Goal: Task Accomplishment & Management: Manage account settings

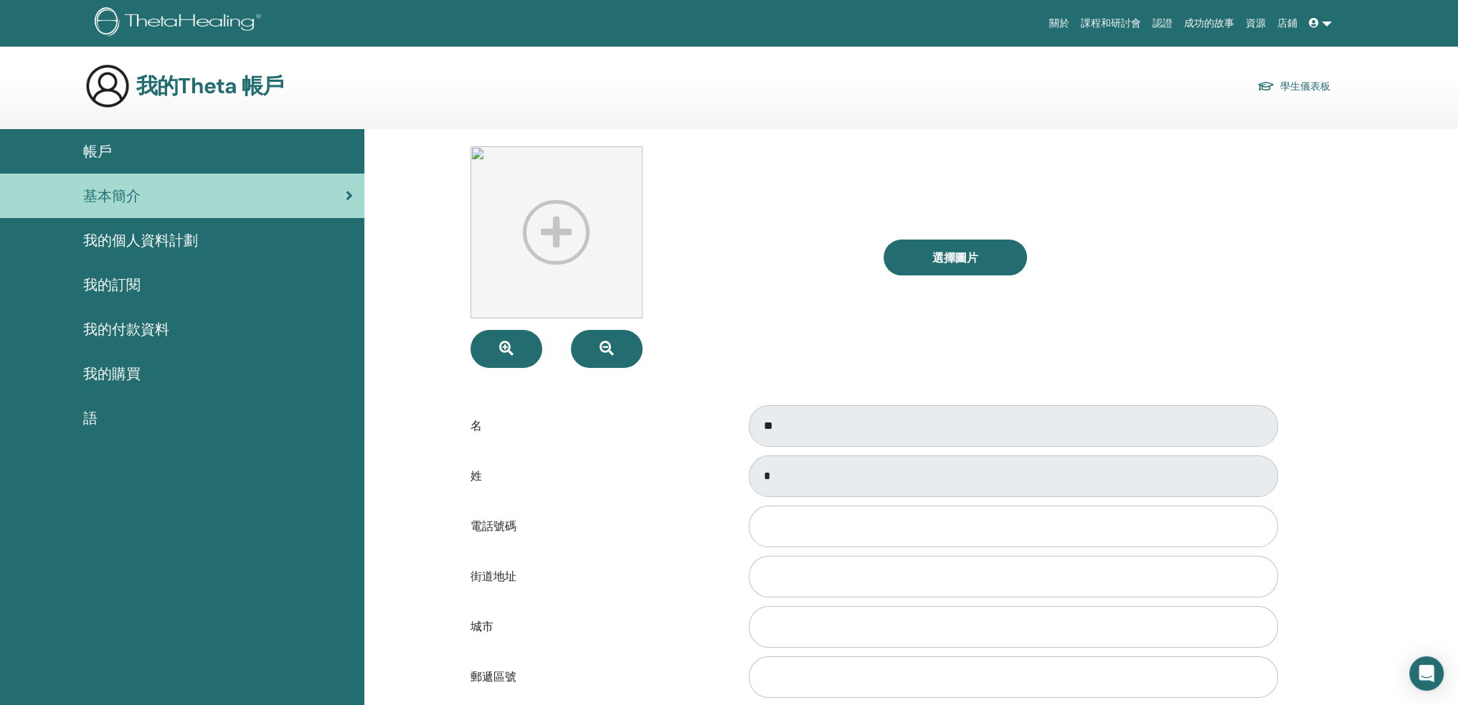
click at [115, 145] on div "帳戶" at bounding box center [181, 152] width 341 height 22
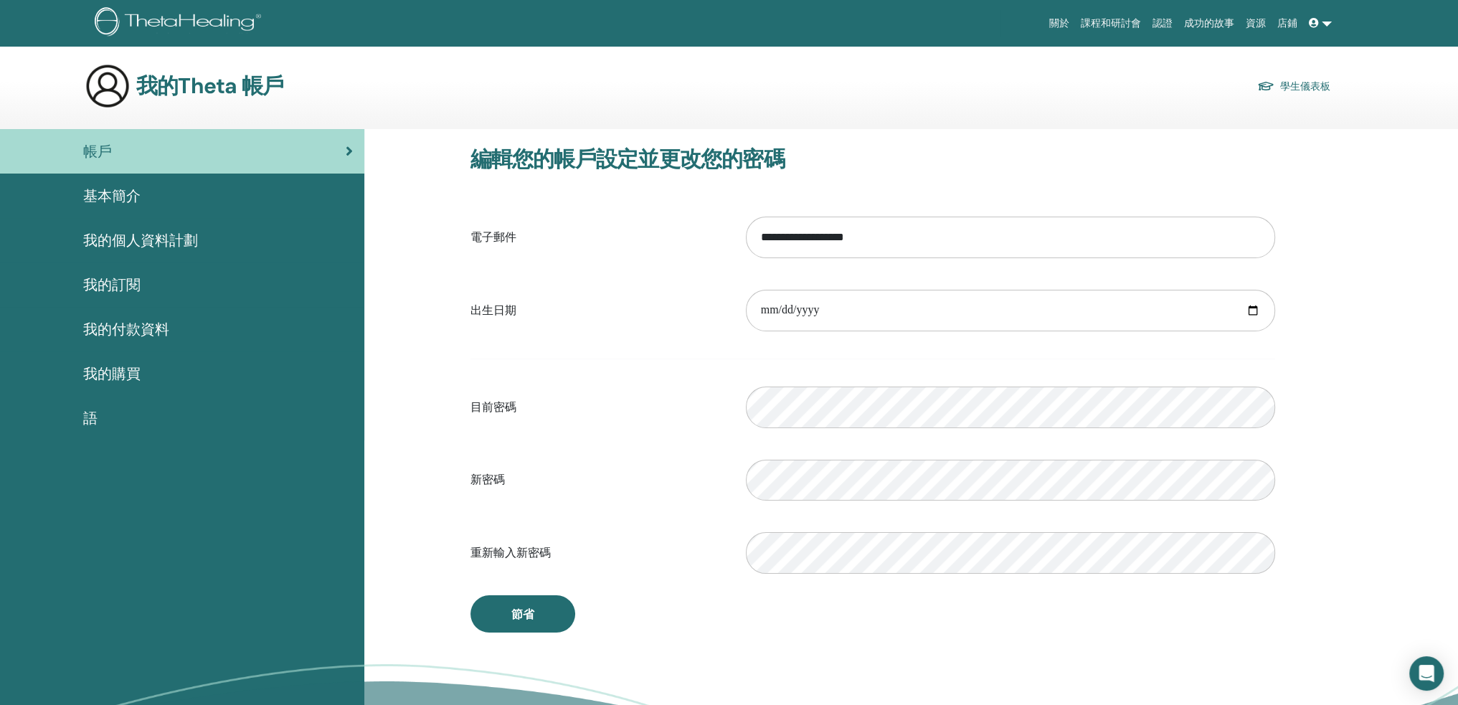
click at [1320, 19] on span at bounding box center [1315, 22] width 13 height 11
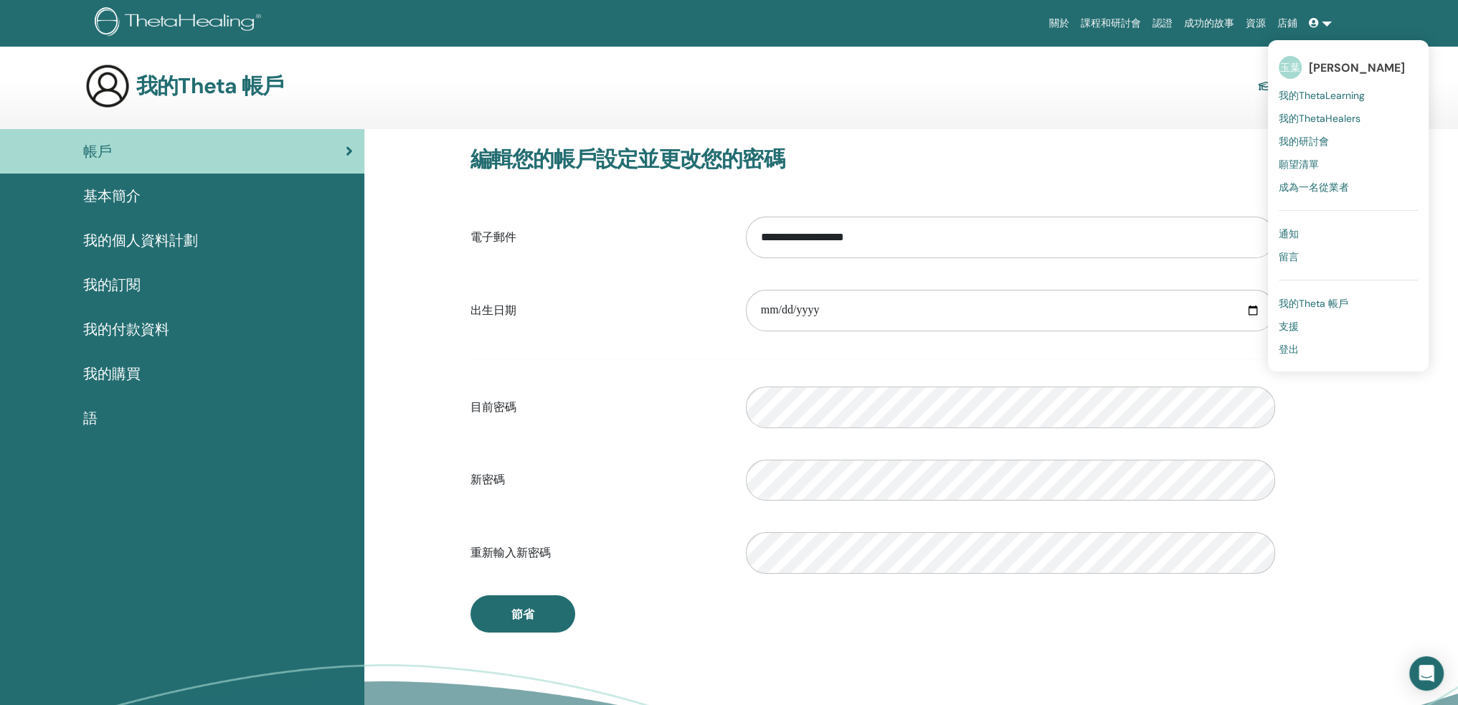
click at [181, 200] on div "基本簡介" at bounding box center [181, 196] width 341 height 22
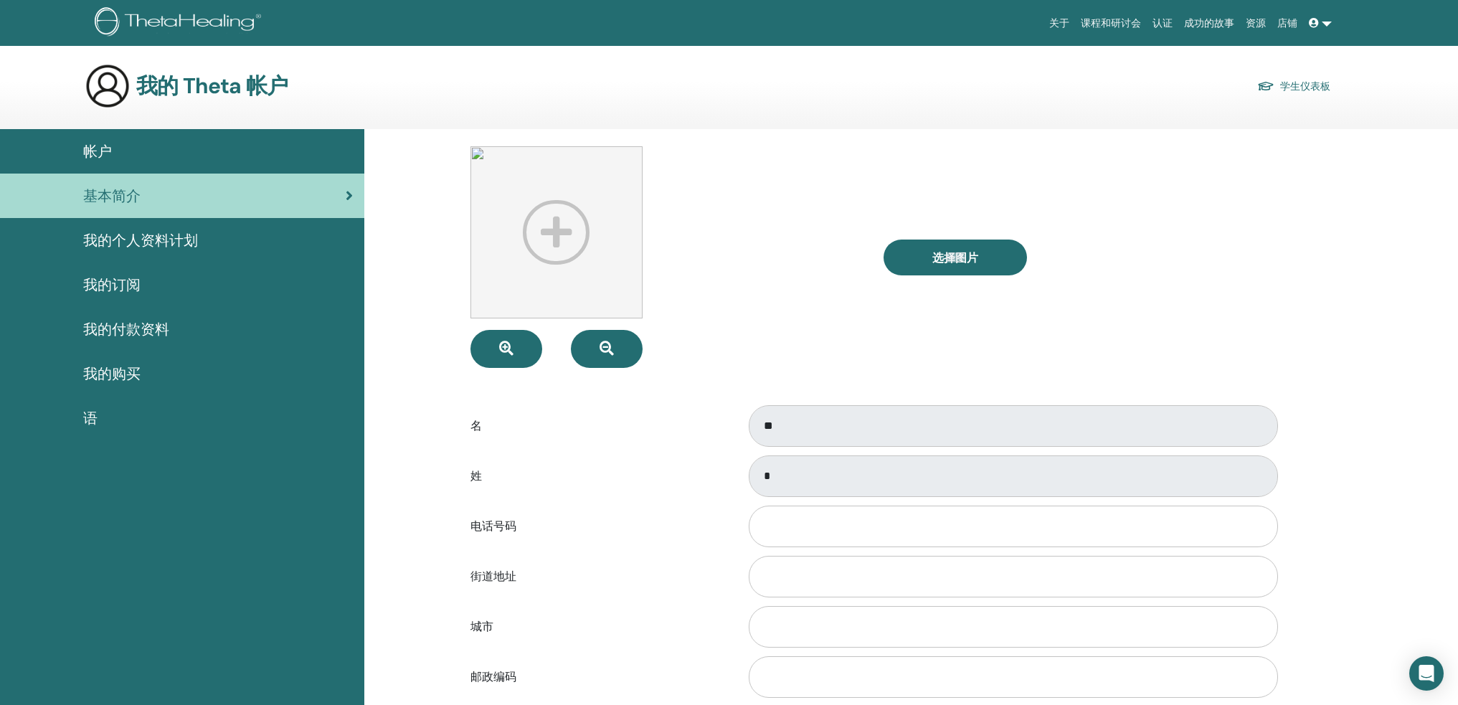
click at [139, 174] on link "基本简介" at bounding box center [182, 196] width 364 height 44
click at [141, 160] on div "帳戶" at bounding box center [181, 152] width 341 height 22
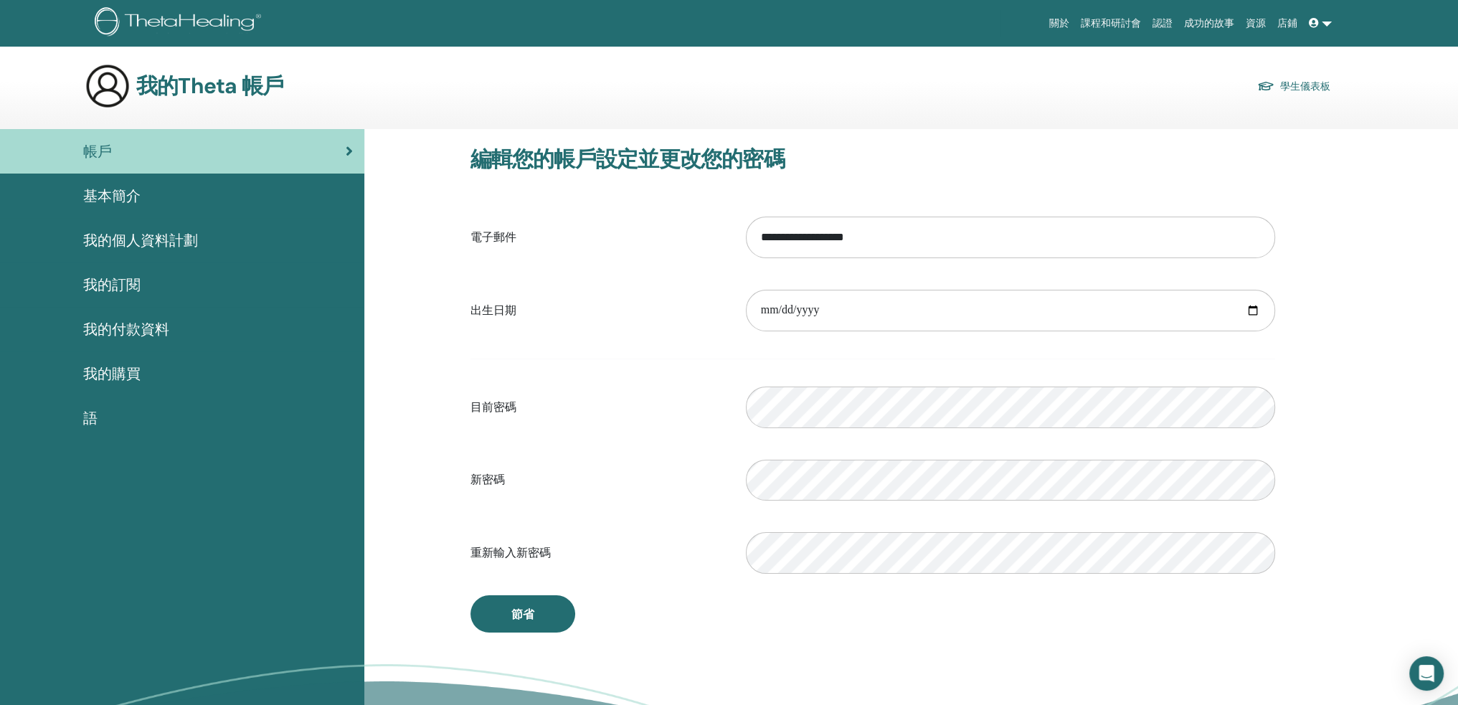
click at [140, 299] on link "我的訂閱" at bounding box center [182, 285] width 364 height 44
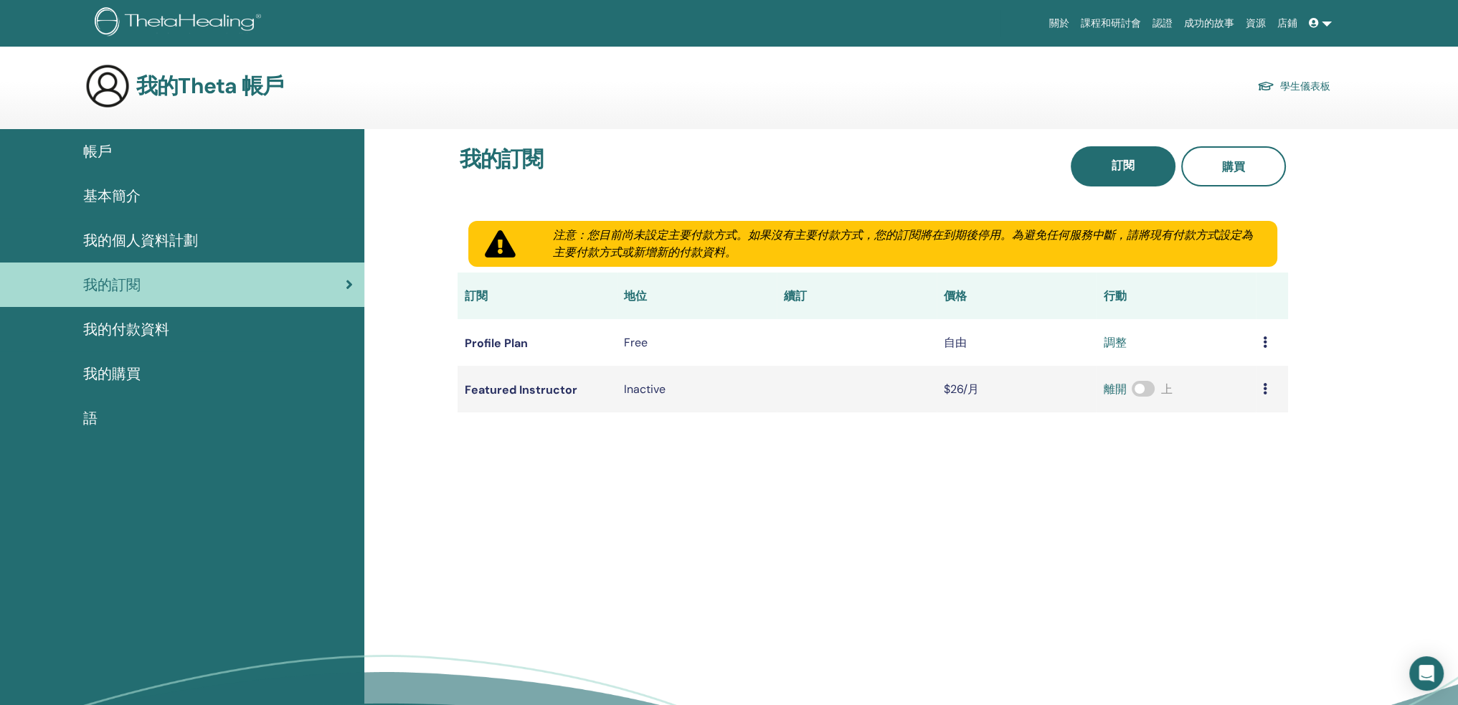
click at [126, 329] on font "我的付款資料" at bounding box center [126, 329] width 86 height 19
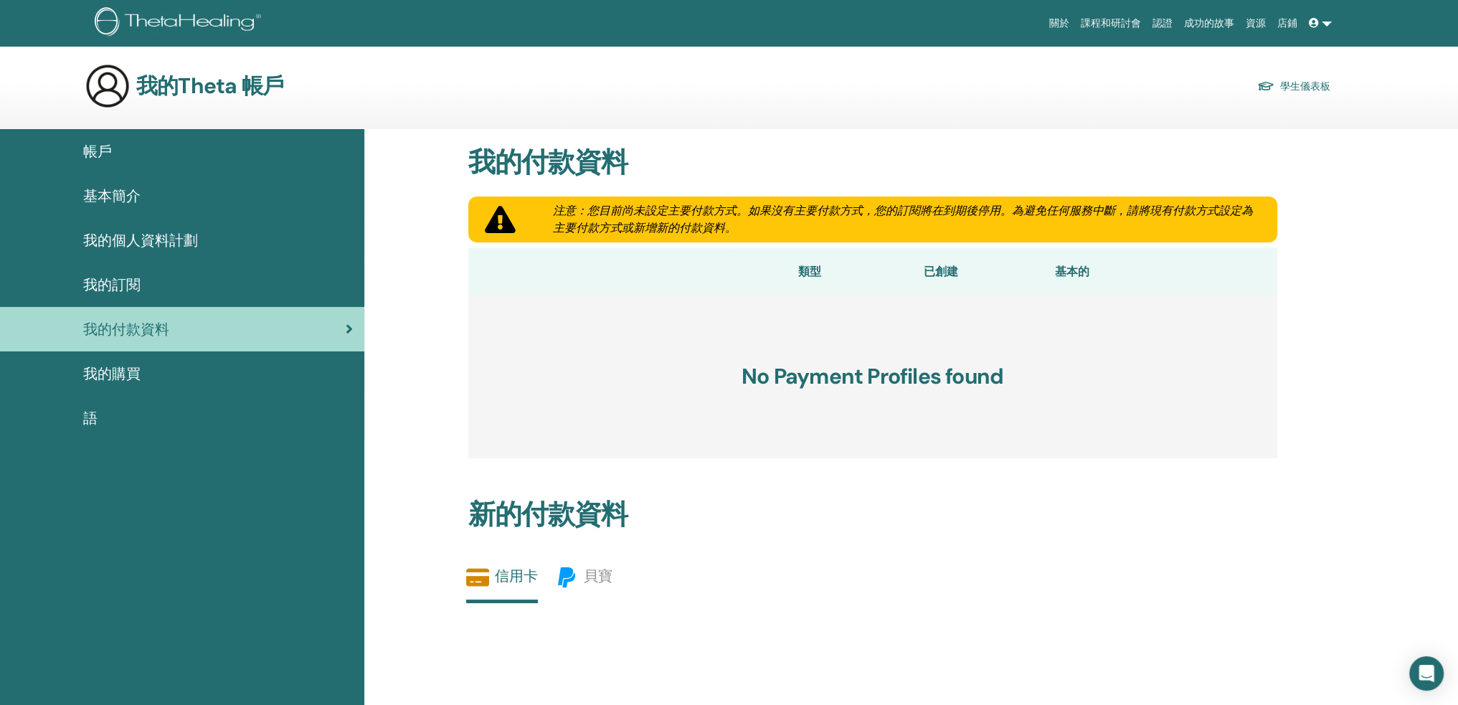
click at [128, 205] on font "基本簡介" at bounding box center [111, 195] width 57 height 19
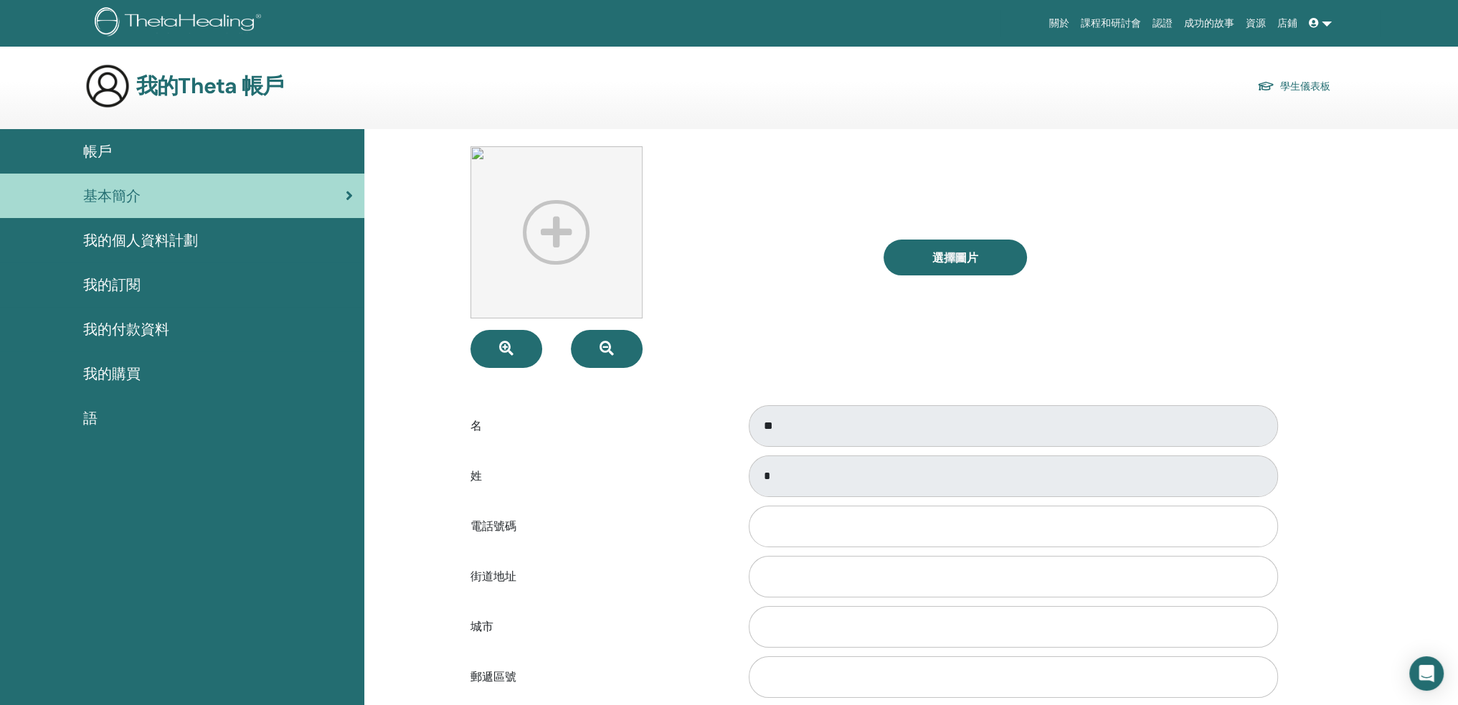
click at [197, 84] on font "我的Theta 帳戶" at bounding box center [209, 86] width 147 height 28
click at [195, 14] on img at bounding box center [180, 23] width 171 height 32
